Goal: Information Seeking & Learning: Learn about a topic

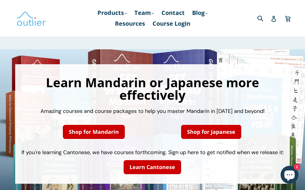
click at [183, 26] on link "Course Login" at bounding box center [172, 23] width 44 height 11
click at [117, 13] on link "Products .cls-1{fill:#231f20} expand" at bounding box center [112, 12] width 35 height 11
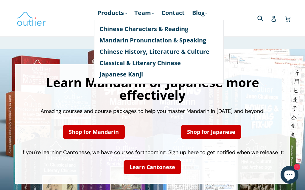
click at [171, 45] on link "Mandarin Pronunciation & Speaking" at bounding box center [159, 40] width 119 height 11
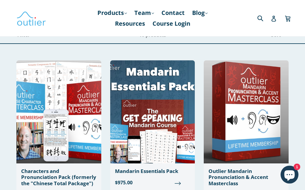
scroll to position [22, 0]
click at [68, 114] on img at bounding box center [58, 111] width 85 height 103
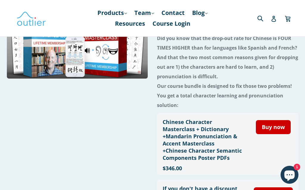
scroll to position [34, 0]
